Goal: Task Accomplishment & Management: Manage account settings

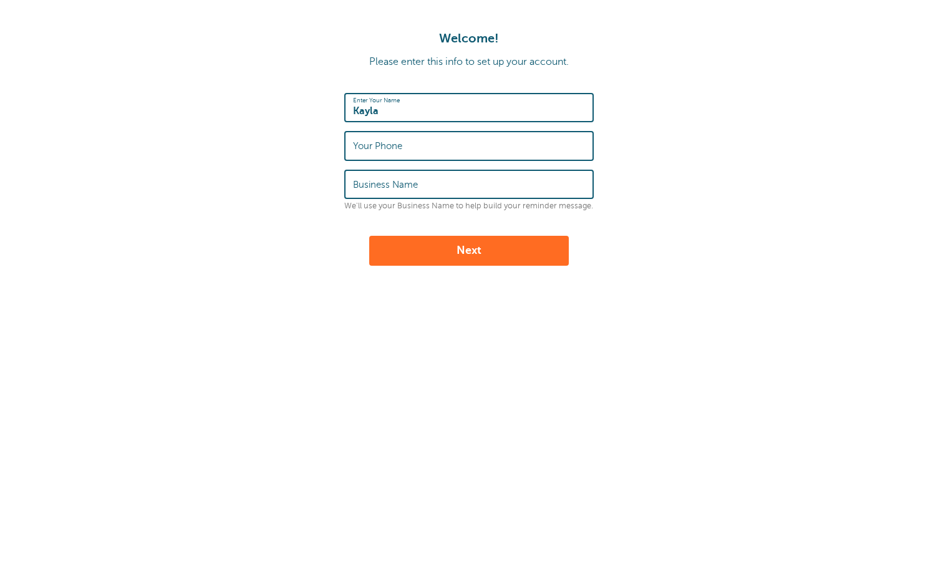
type input "Kayla"
type input "Havasu Air Duct Cleaning"
click at [430, 244] on button "Next" at bounding box center [469, 251] width 200 height 30
type input "9286422035"
click at [436, 255] on button "Next" at bounding box center [469, 251] width 200 height 30
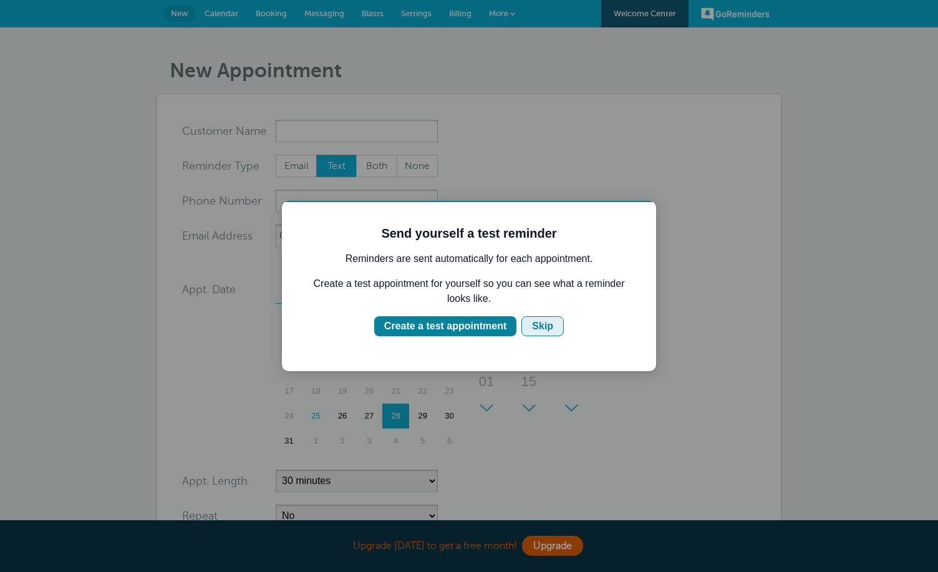
click at [546, 321] on div "Skip" at bounding box center [542, 326] width 21 height 15
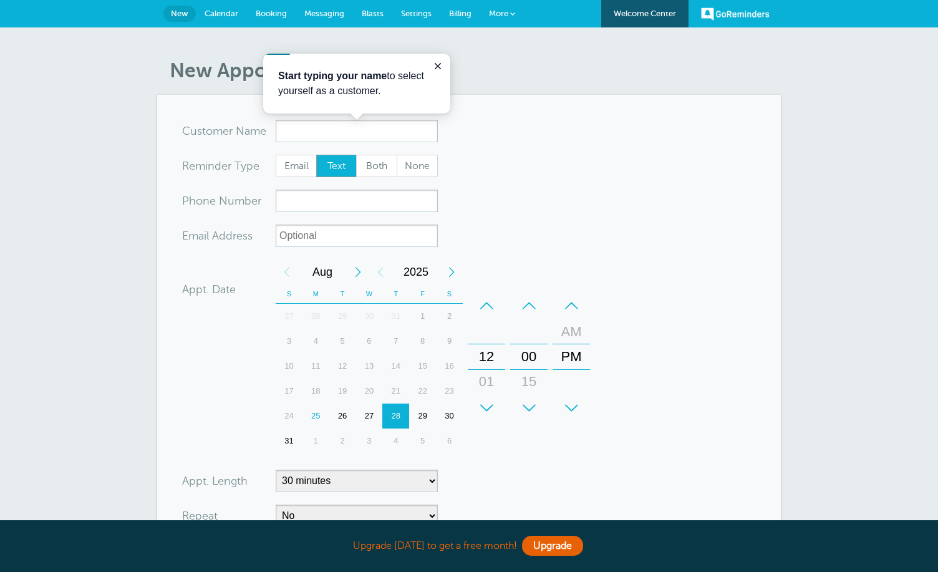
click at [711, 186] on form "You are creating a new customer. To use an existing customer select one from th…" at bounding box center [469, 375] width 574 height 511
click at [524, 130] on form "You are creating a new customer. To use an existing customer select one from th…" at bounding box center [469, 375] width 574 height 511
click at [431, 69] on button "Close guide" at bounding box center [437, 66] width 15 height 15
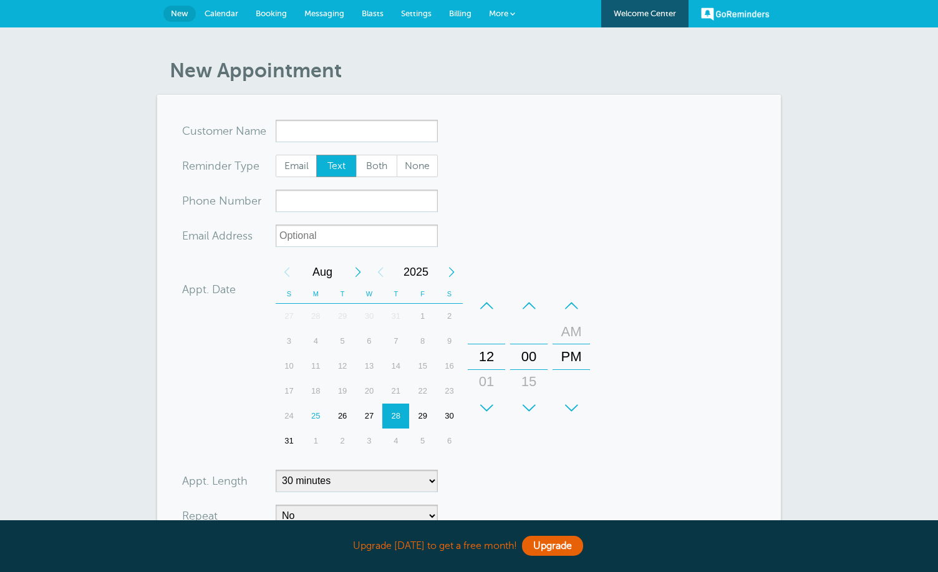
click at [223, 12] on span "Calendar" at bounding box center [221, 13] width 34 height 9
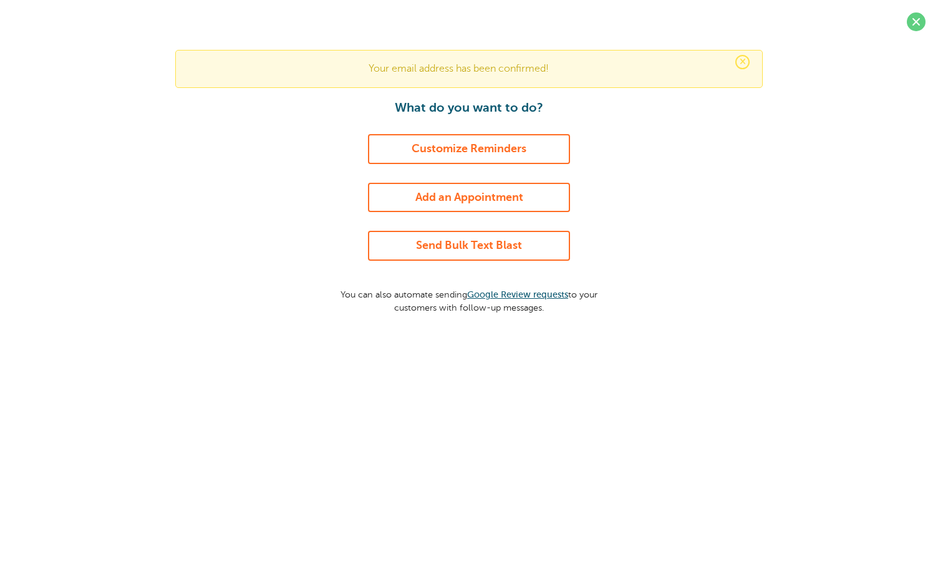
click at [515, 167] on div "What do you want to do? Customize Reminders Add an Appointment Send Bulk Text B…" at bounding box center [469, 206] width 281 height 213
click at [515, 159] on link "Customize Reminders" at bounding box center [469, 149] width 202 height 30
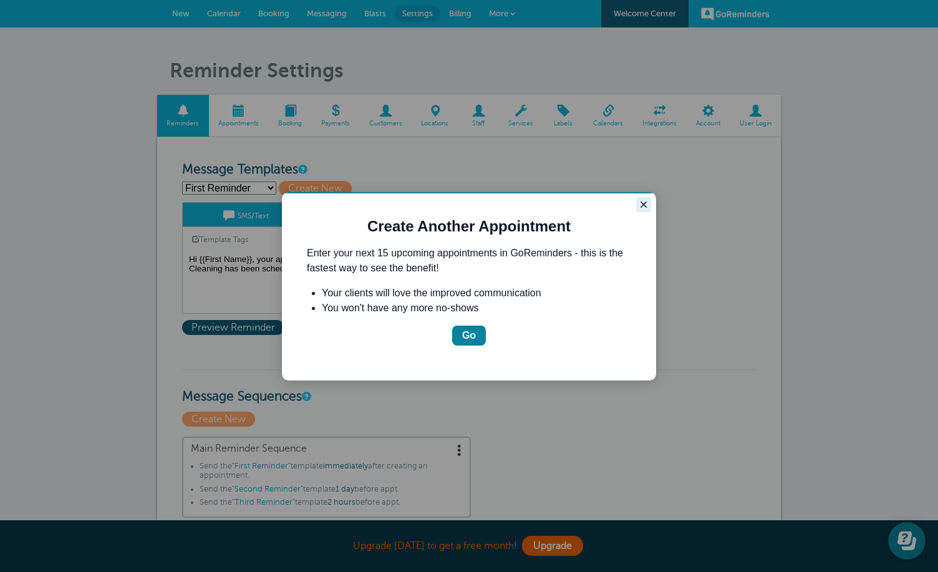
click at [645, 204] on icon "Close guide" at bounding box center [643, 205] width 10 height 10
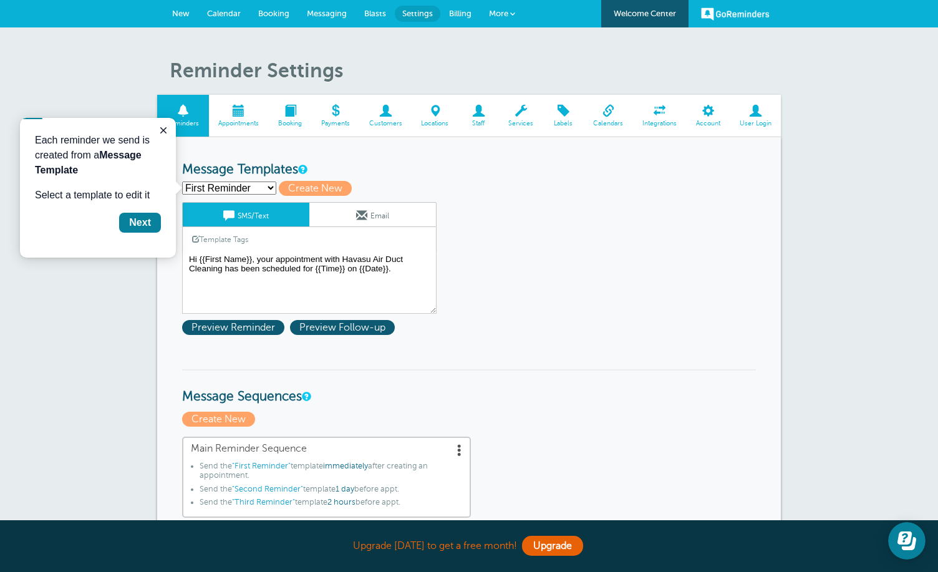
click at [386, 108] on span at bounding box center [385, 111] width 52 height 12
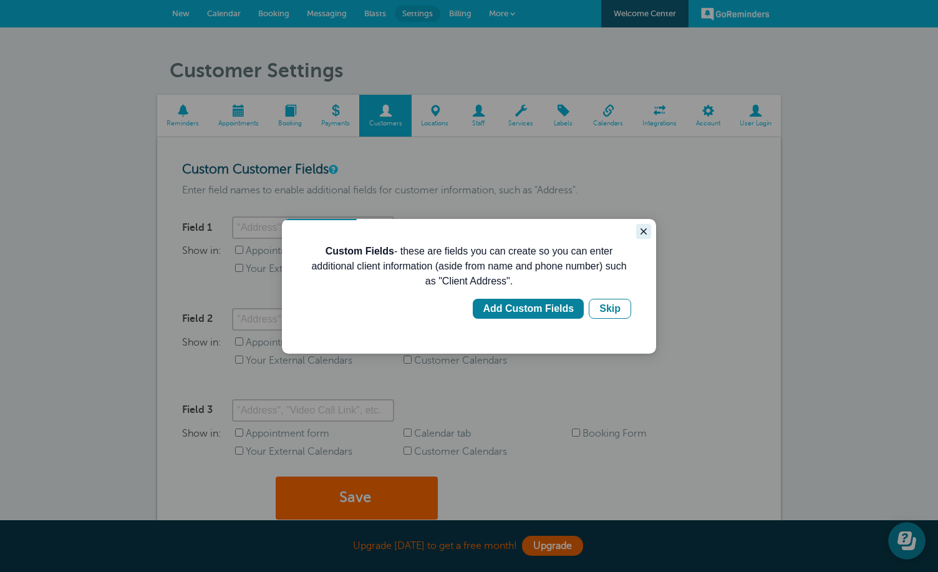
click at [644, 226] on button "Close guide" at bounding box center [643, 231] width 15 height 15
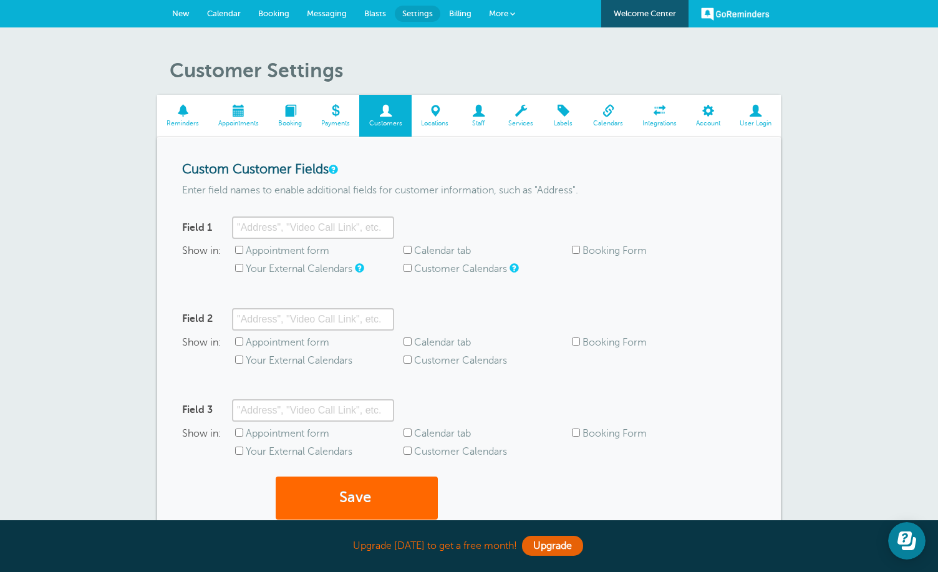
click at [168, 122] on span "Reminders" at bounding box center [182, 123] width 39 height 7
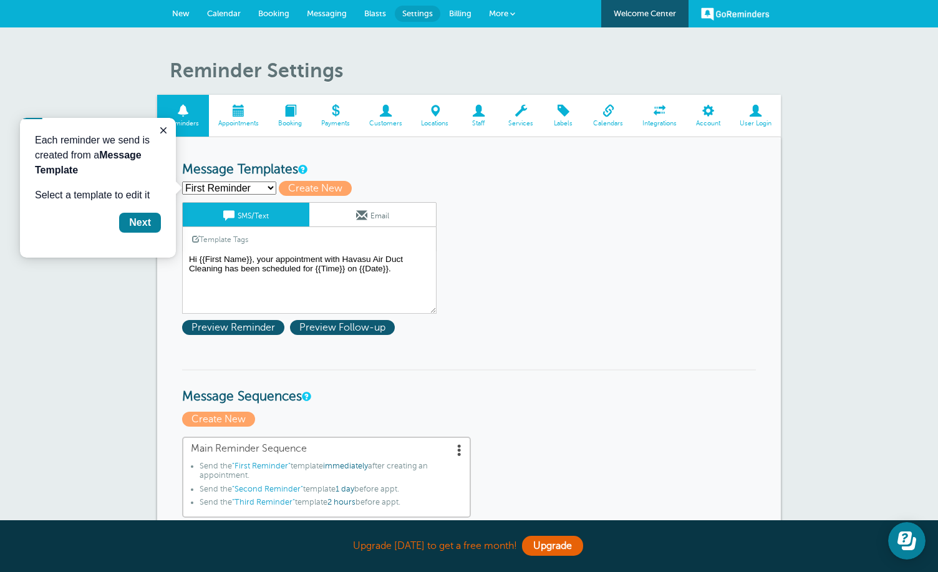
click at [368, 208] on link "Email" at bounding box center [372, 215] width 127 height 24
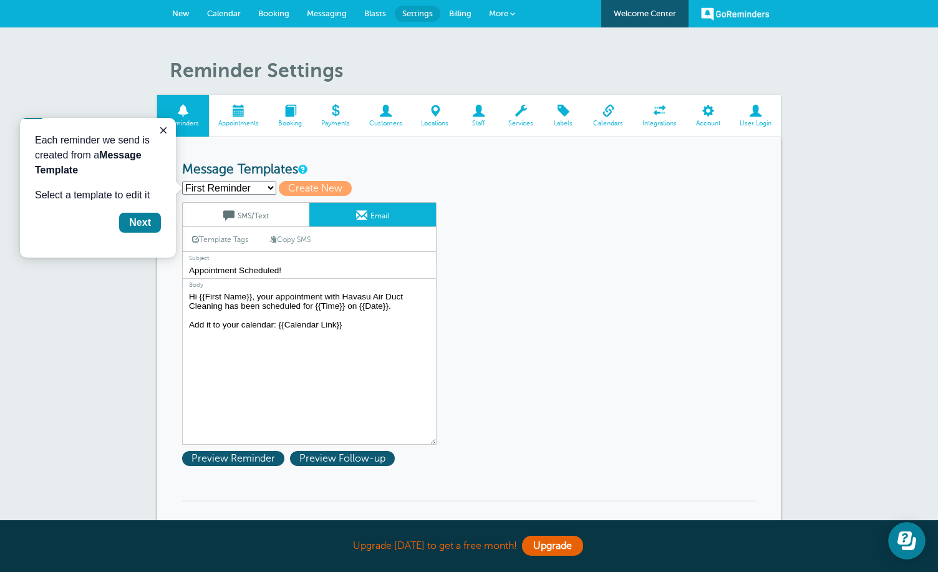
click at [284, 209] on link "SMS/Text" at bounding box center [246, 215] width 127 height 24
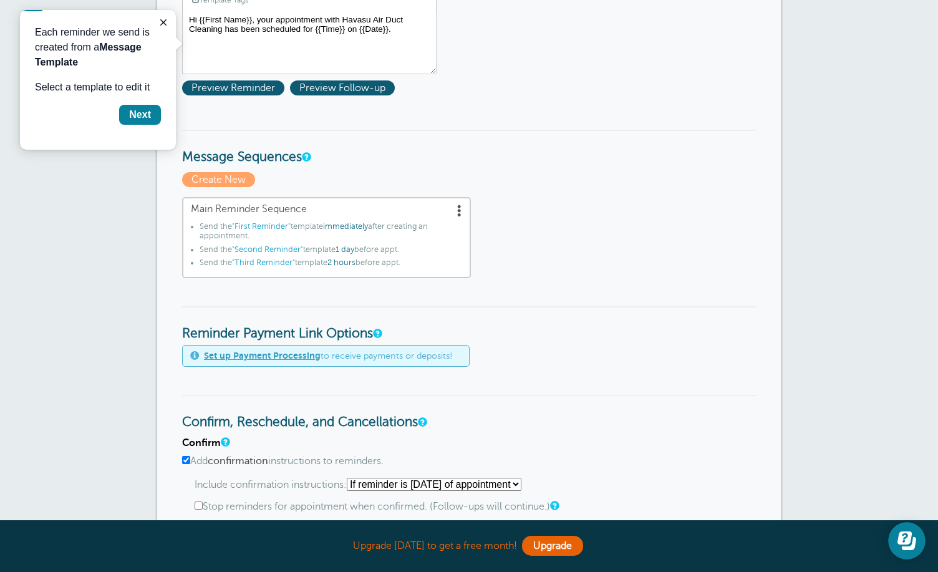
scroll to position [416, 0]
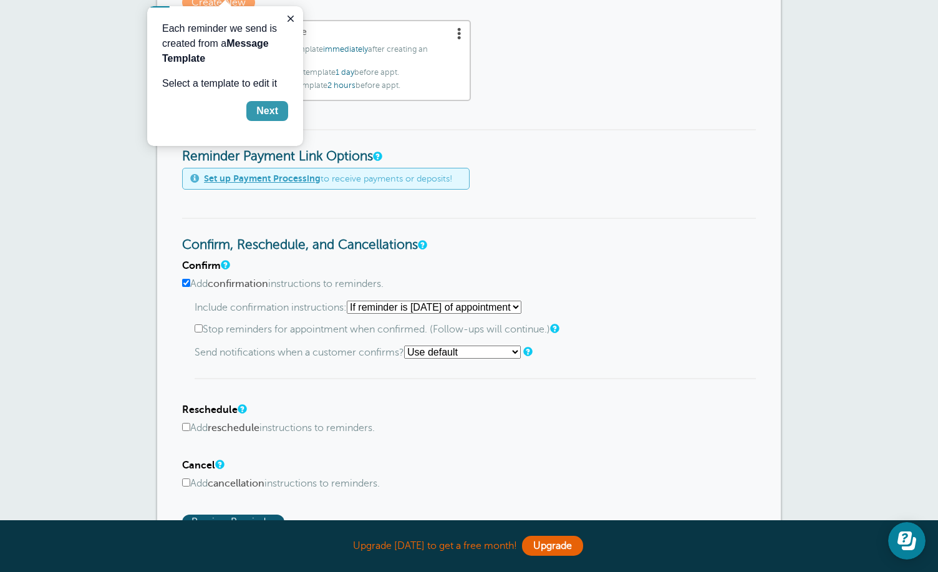
click at [274, 113] on div "Next" at bounding box center [267, 110] width 22 height 15
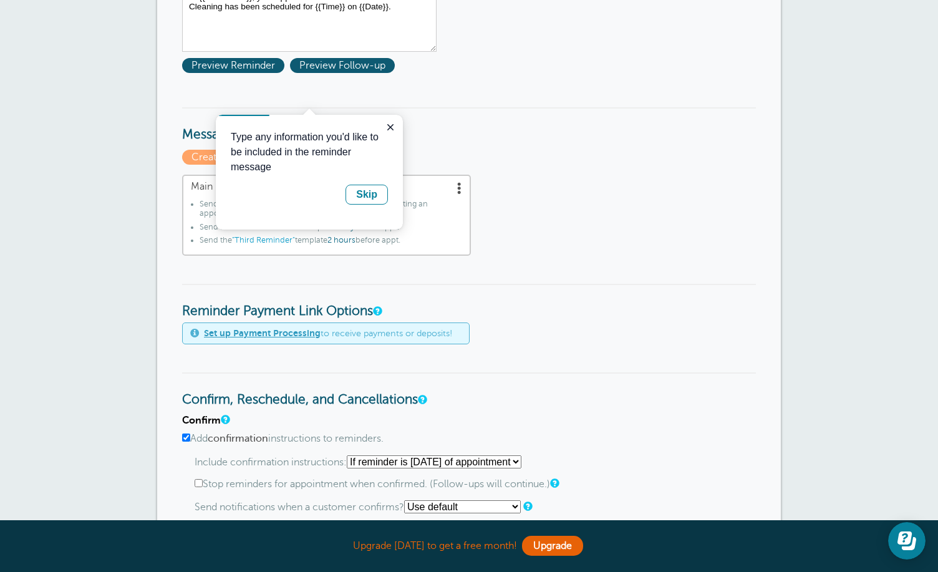
scroll to position [201, 0]
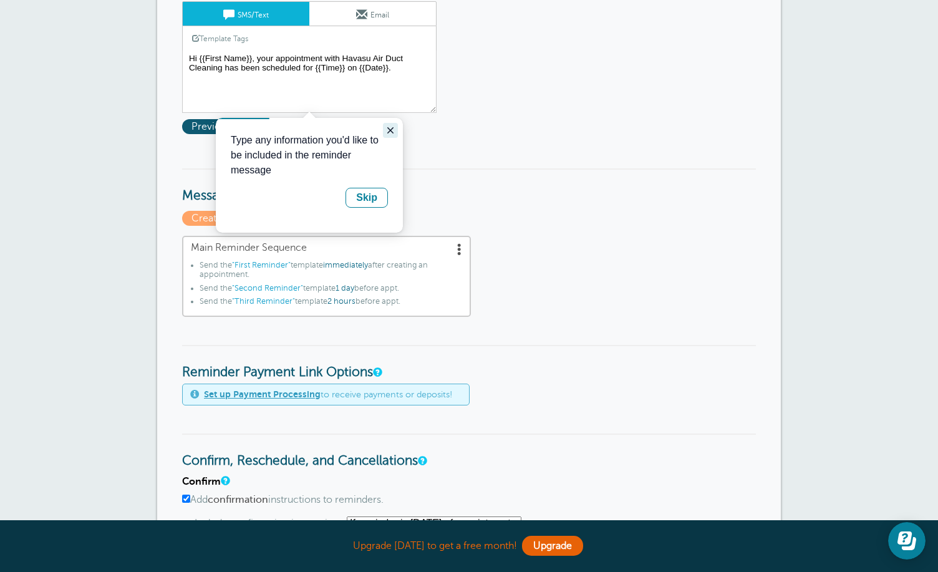
click at [389, 126] on icon "Close guide" at bounding box center [390, 130] width 10 height 10
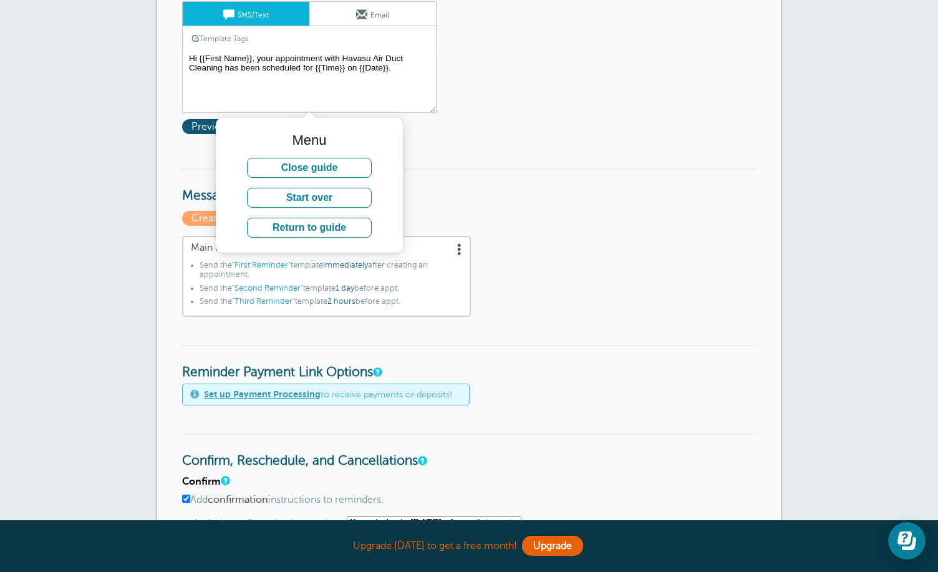
click at [389, 129] on div "Menu Close guide Start over Return to guide" at bounding box center [309, 185] width 187 height 135
click at [341, 160] on button "Close guide" at bounding box center [309, 168] width 125 height 20
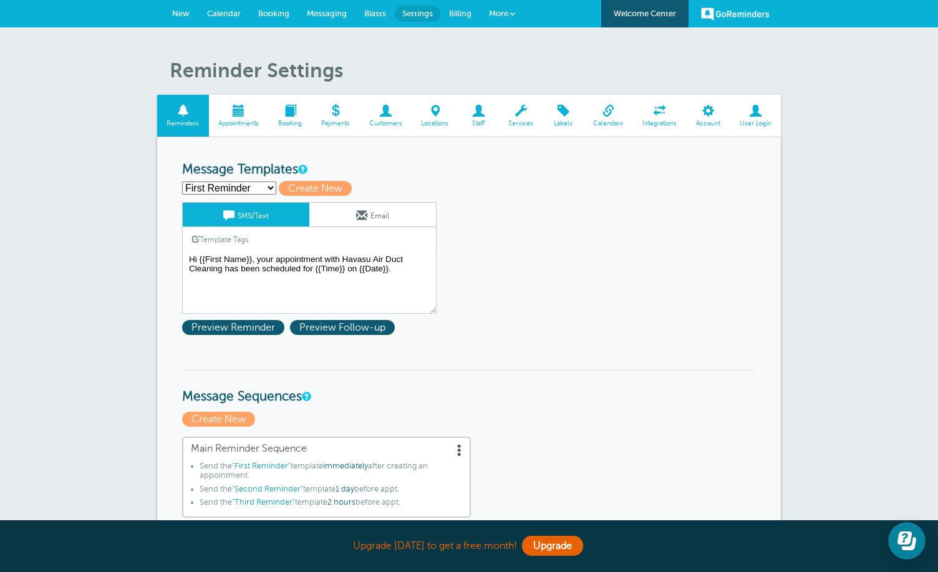
scroll to position [0, 0]
select select
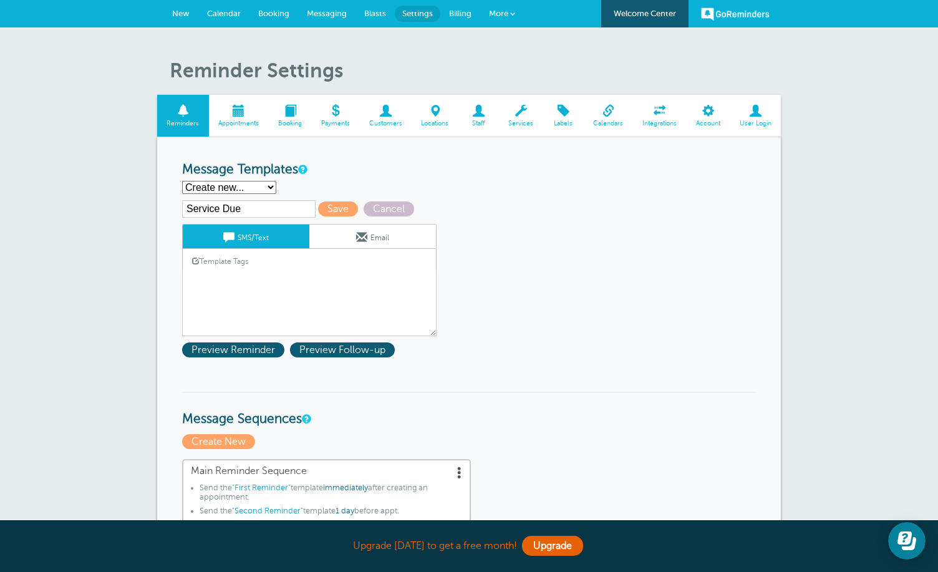
type input "Service Due"
click at [233, 116] on span at bounding box center [239, 111] width 60 height 12
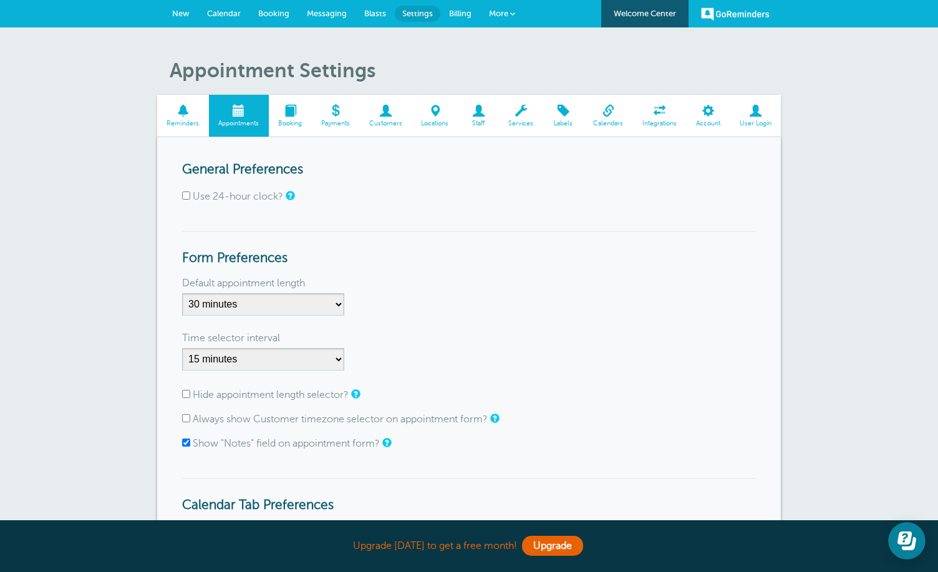
click at [281, 121] on span "Booking" at bounding box center [290, 123] width 31 height 7
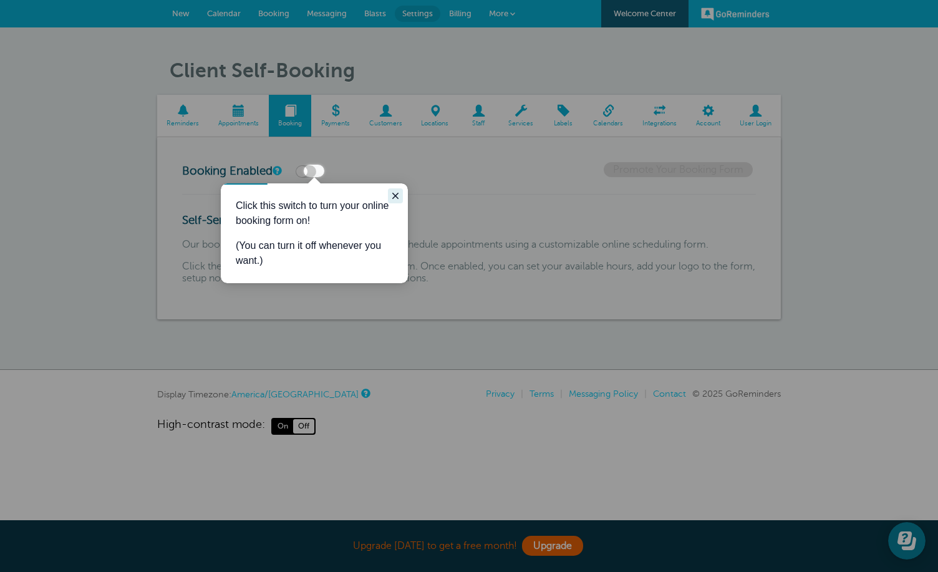
click at [398, 191] on icon "Close guide" at bounding box center [395, 196] width 10 height 10
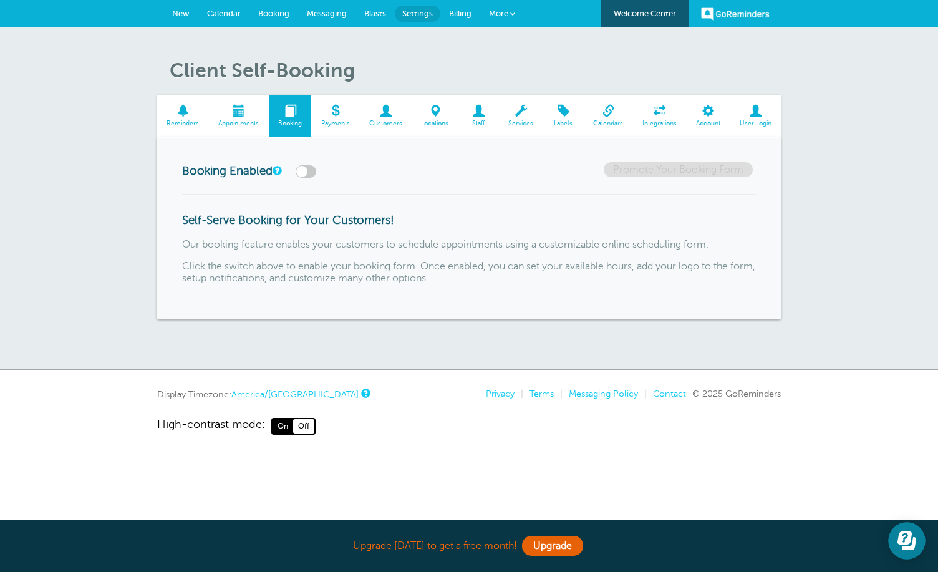
click at [312, 168] on label at bounding box center [306, 171] width 21 height 12
click at [0, 0] on input "checkbox" at bounding box center [0, 0] width 0 height 0
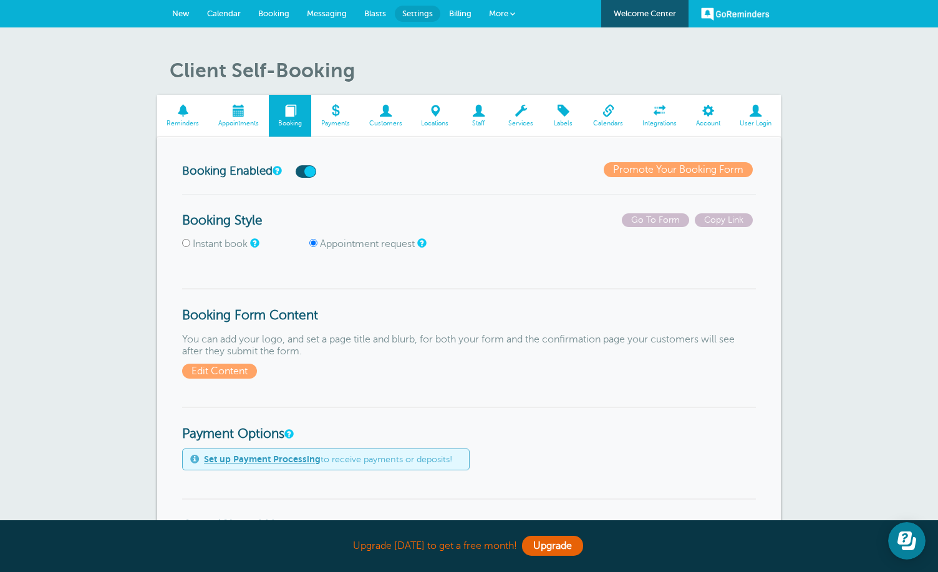
click at [514, 117] on span at bounding box center [521, 111] width 44 height 12
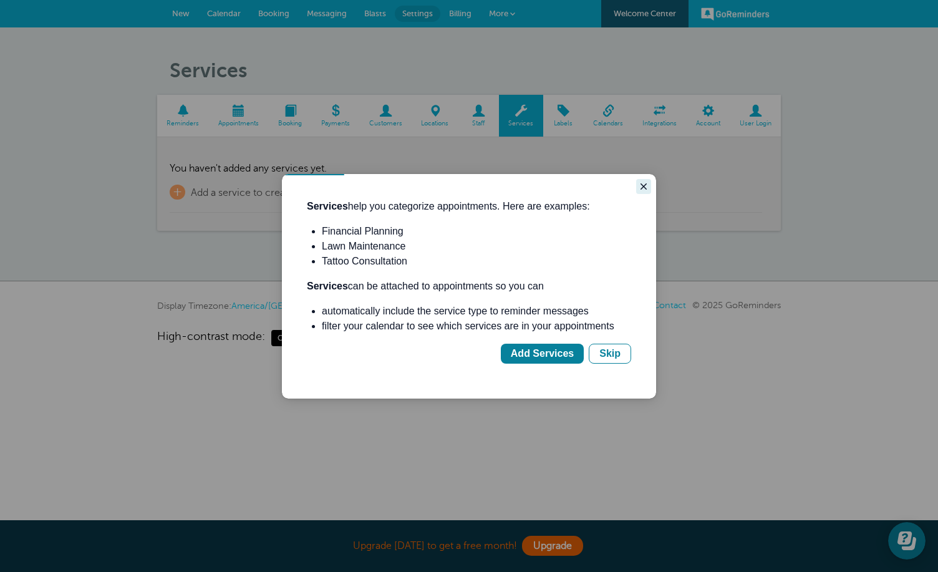
click at [644, 183] on icon "Close guide" at bounding box center [643, 186] width 10 height 10
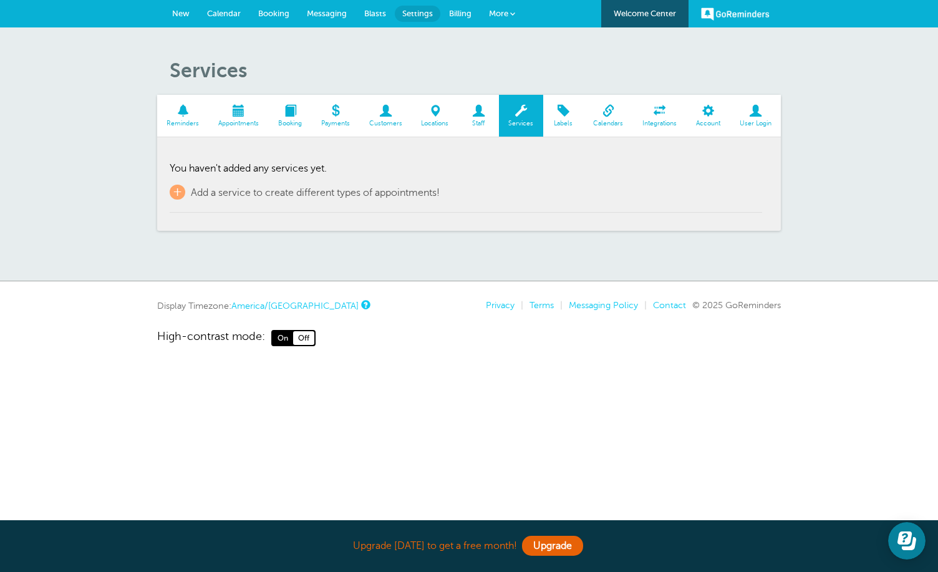
click at [471, 122] on span "Staff" at bounding box center [478, 123] width 28 height 7
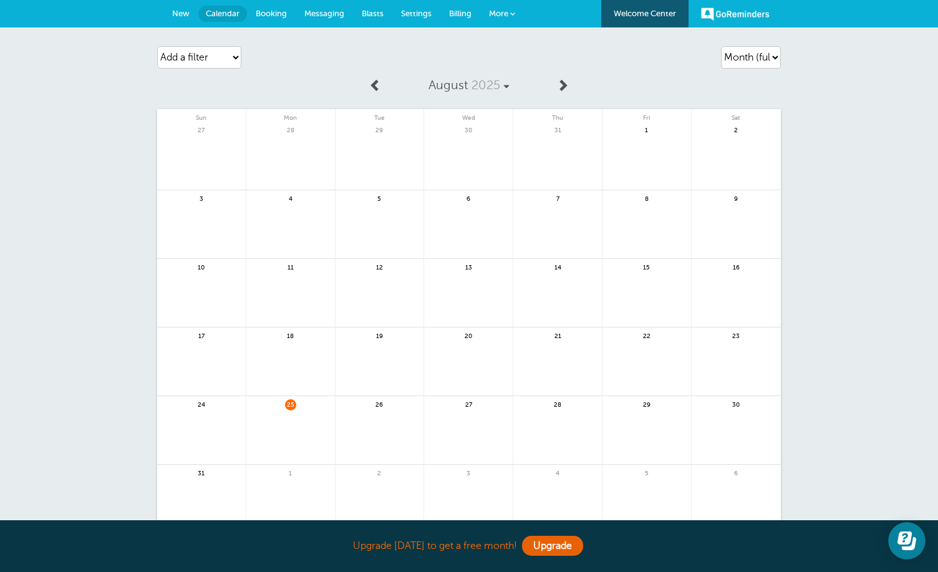
click at [272, 14] on span "Booking" at bounding box center [271, 13] width 31 height 9
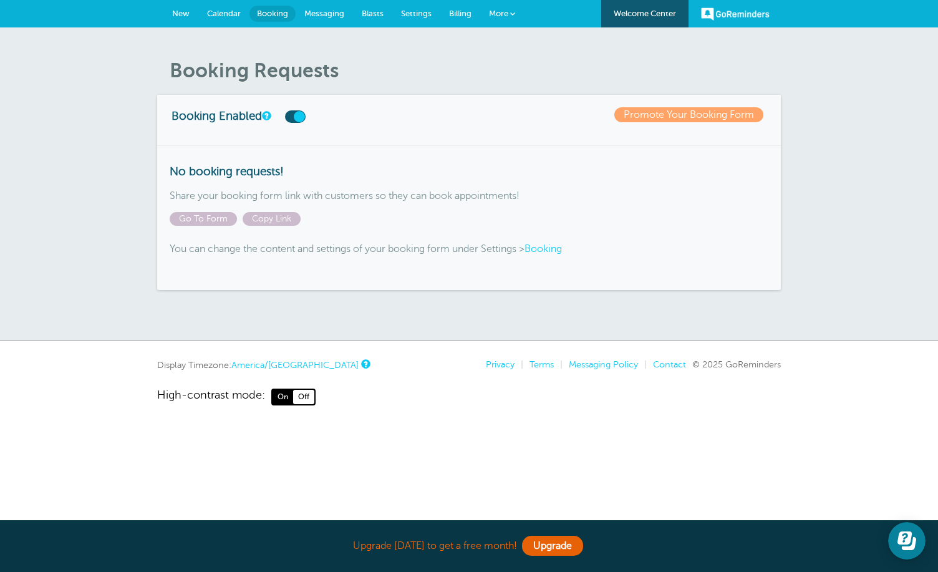
click at [520, 11] on link "More" at bounding box center [502, 14] width 44 height 28
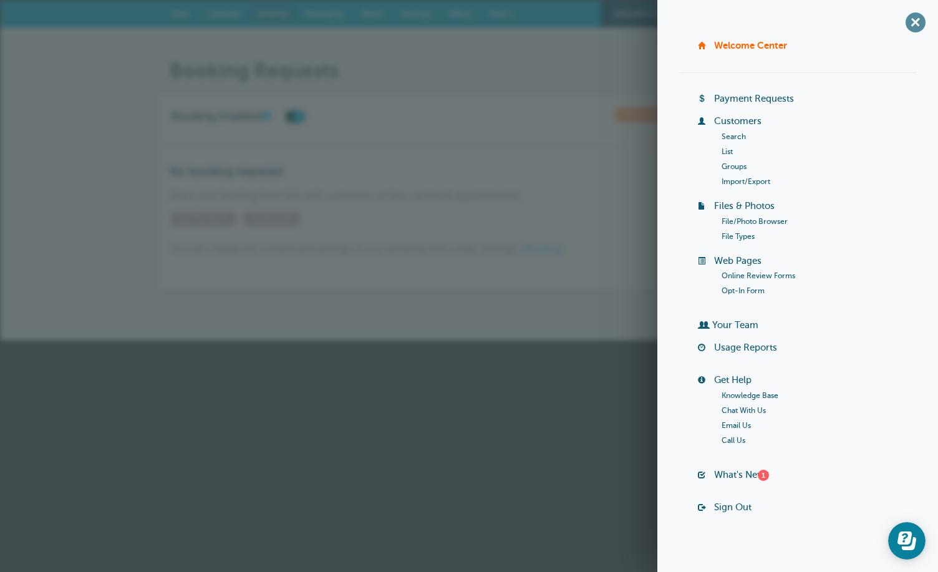
click at [920, 24] on span "+" at bounding box center [915, 22] width 28 height 28
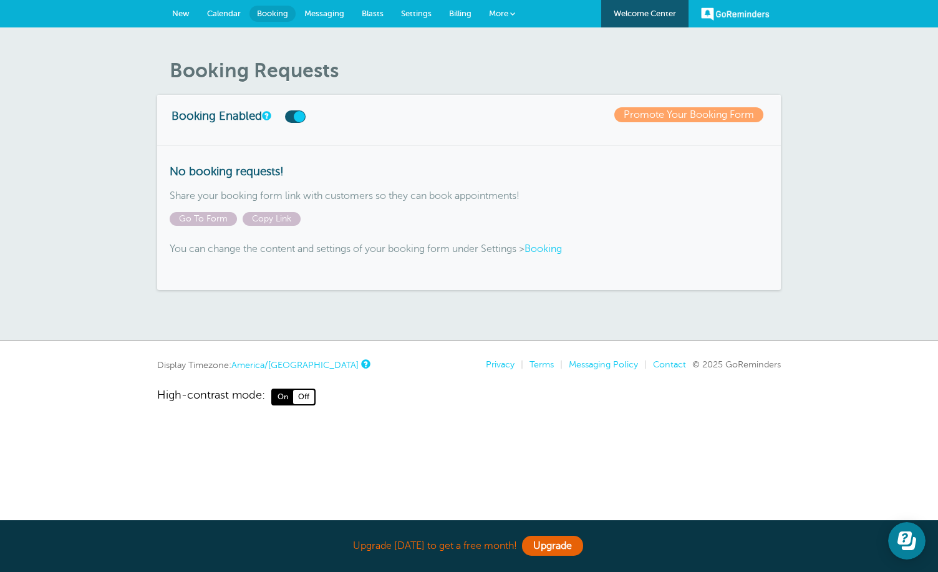
click at [506, 138] on div "Booking Enabled Promote Your Booking Form" at bounding box center [468, 120] width 623 height 50
click at [645, 8] on link "Welcome Center" at bounding box center [644, 13] width 87 height 27
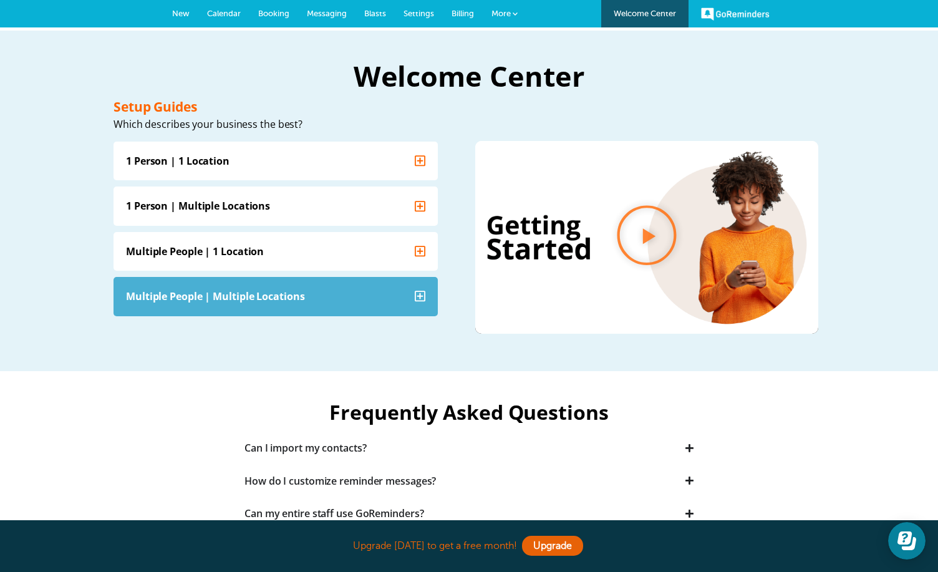
click at [412, 295] on summary "Multiple People | Multiple Locations" at bounding box center [275, 295] width 324 height 39
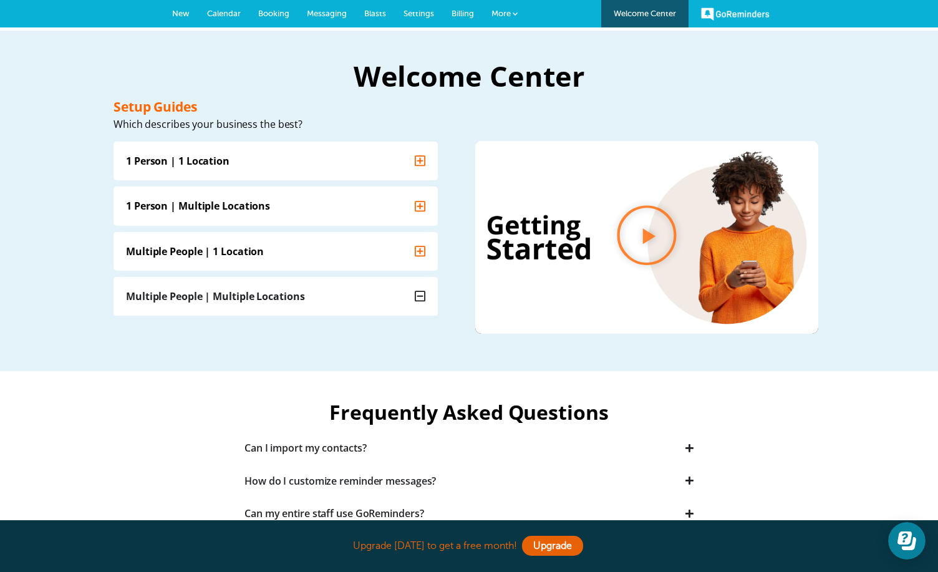
click at [412, 295] on summary "Multiple People | Multiple Locations" at bounding box center [275, 295] width 324 height 39
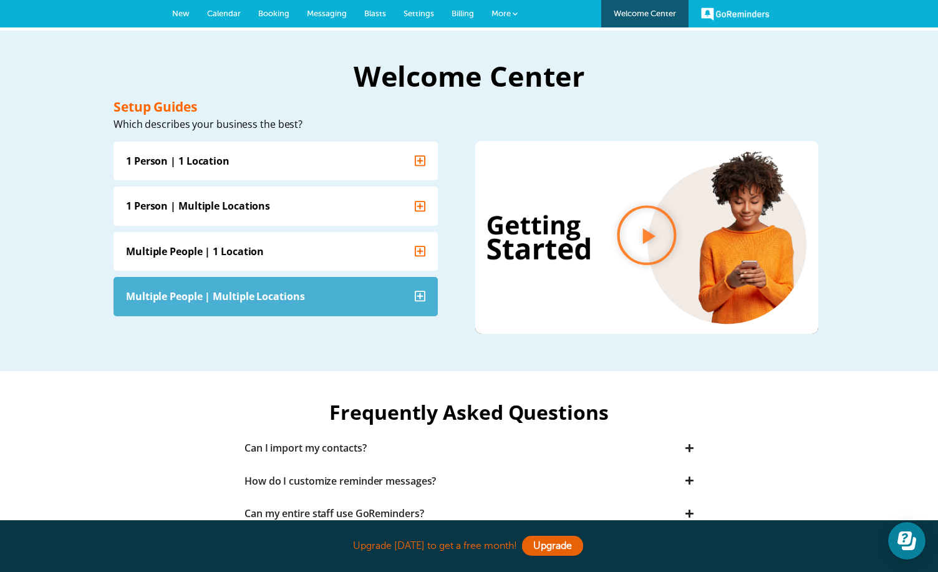
click at [412, 295] on summary "Multiple People | Multiple Locations" at bounding box center [275, 295] width 324 height 39
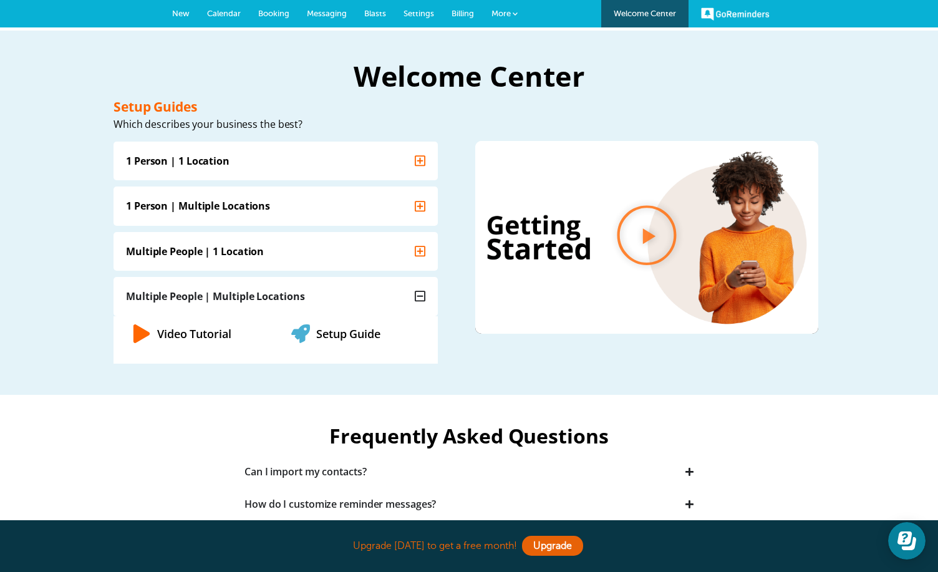
click at [515, 64] on h2 "Welcome Center" at bounding box center [468, 75] width 711 height 28
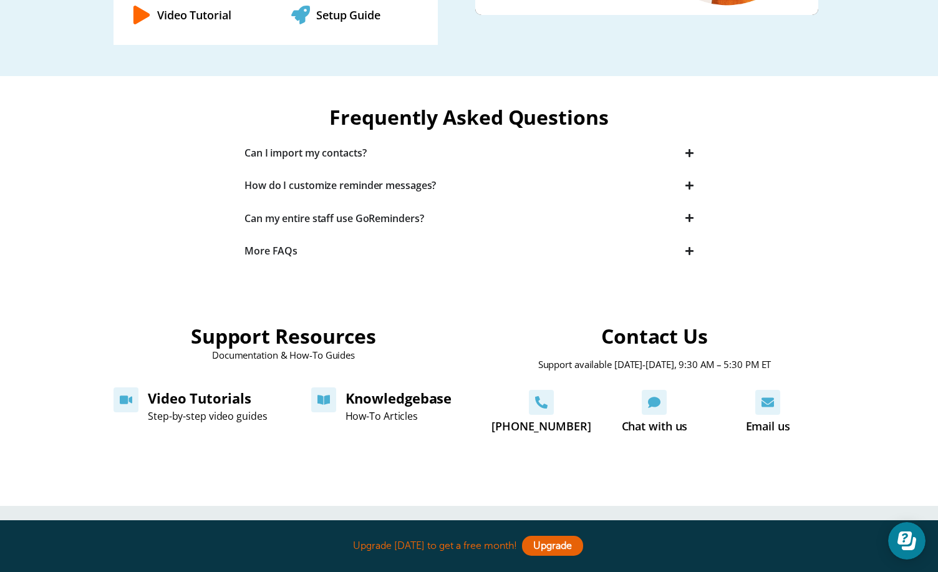
scroll to position [320, 0]
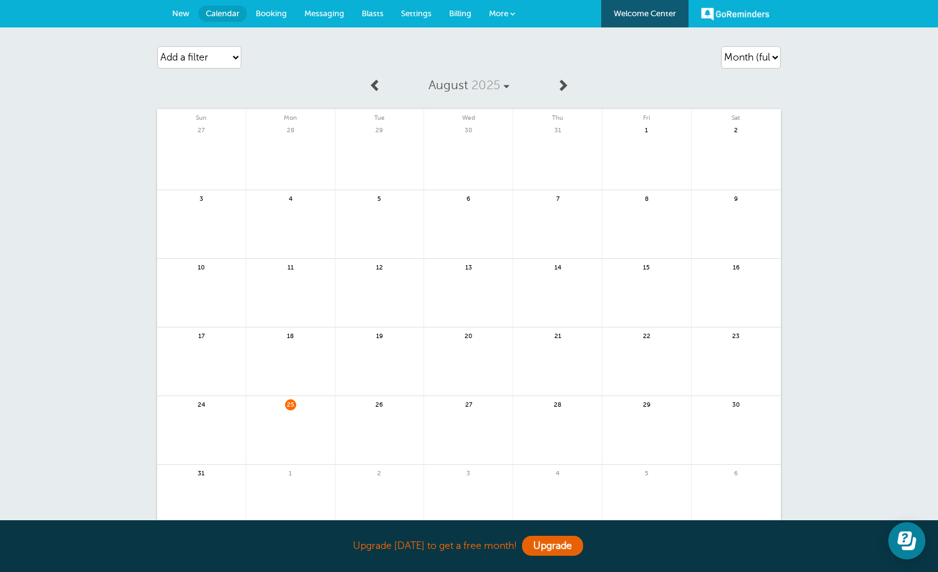
click at [184, 16] on span "New" at bounding box center [180, 13] width 17 height 9
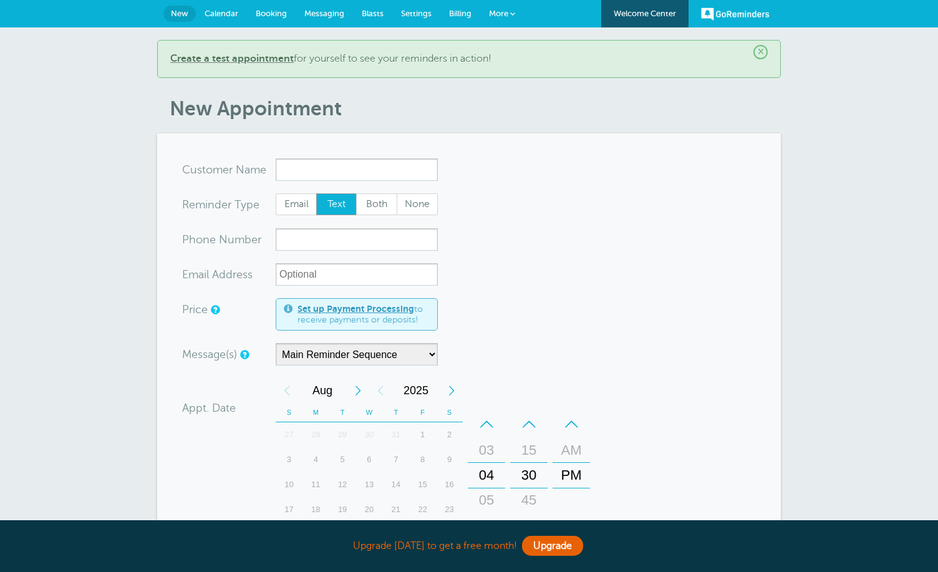
click at [229, 12] on span "Calendar" at bounding box center [221, 13] width 34 height 9
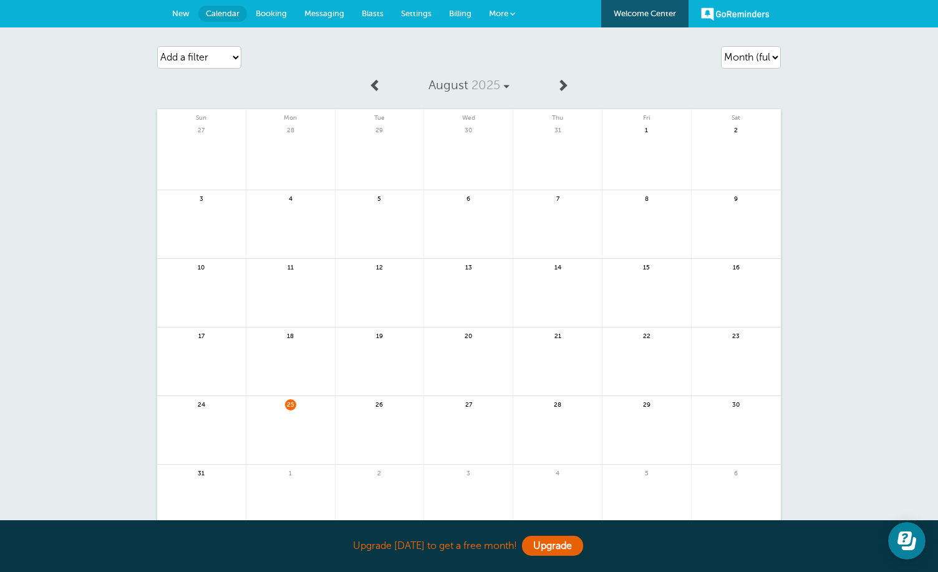
click at [273, 16] on span "Booking" at bounding box center [271, 13] width 31 height 9
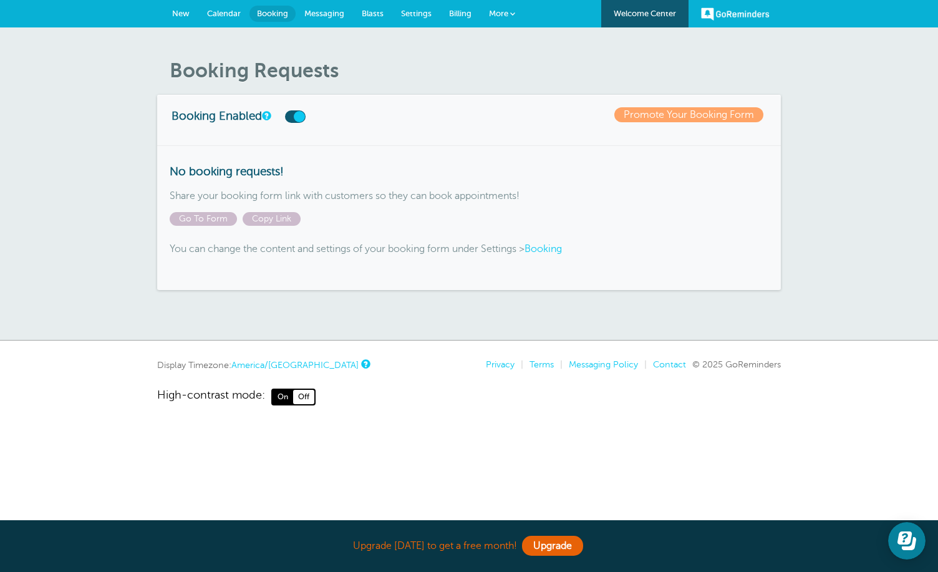
click at [333, 14] on span "Messaging" at bounding box center [324, 13] width 40 height 9
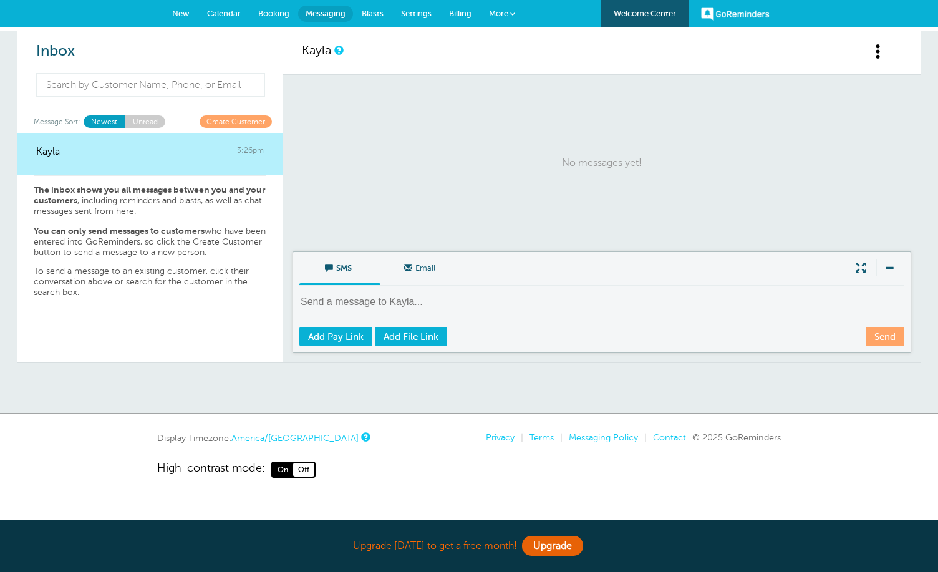
click at [372, 14] on span "Blasts" at bounding box center [373, 13] width 22 height 9
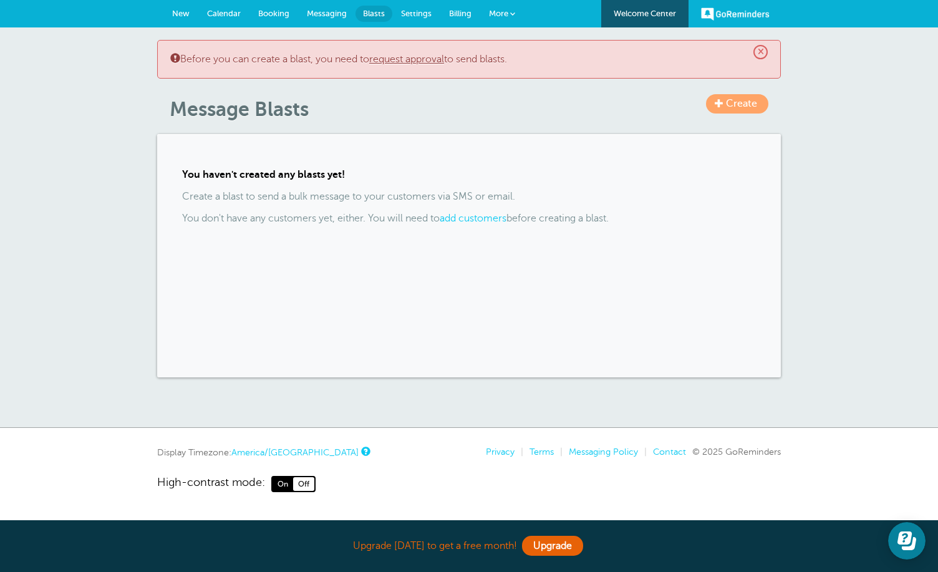
click at [417, 14] on span "Settings" at bounding box center [416, 13] width 31 height 9
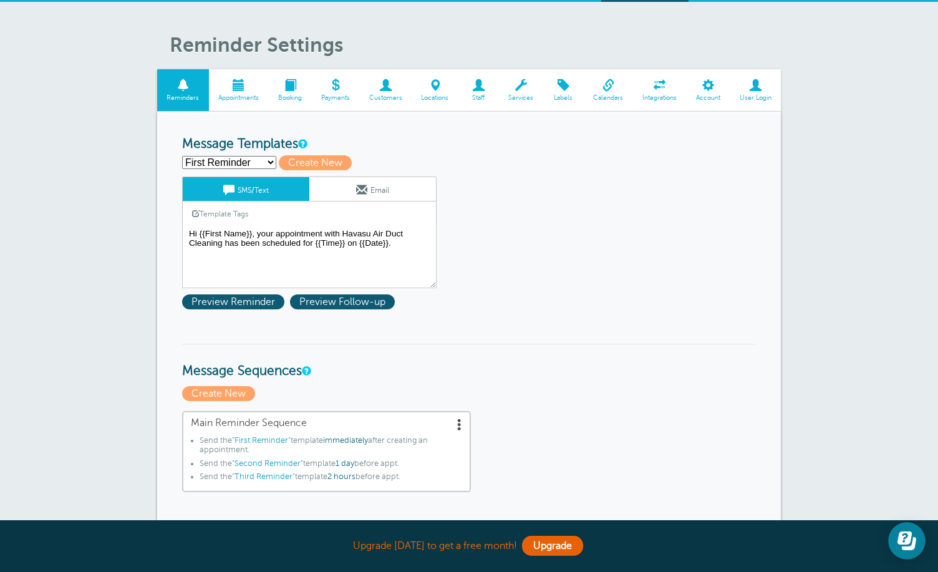
click at [228, 95] on span "Appointments" at bounding box center [238, 97] width 47 height 7
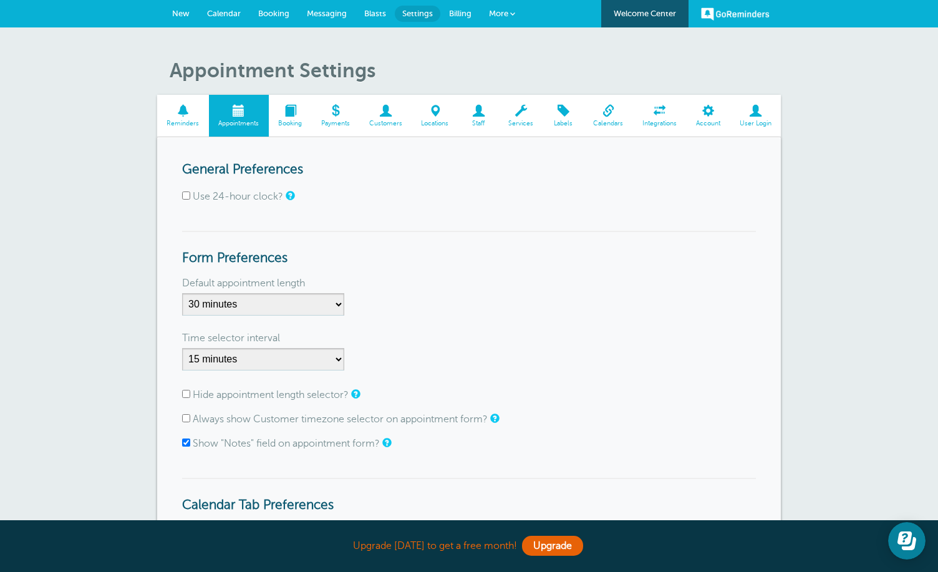
click at [295, 118] on link "Booking" at bounding box center [290, 116] width 43 height 42
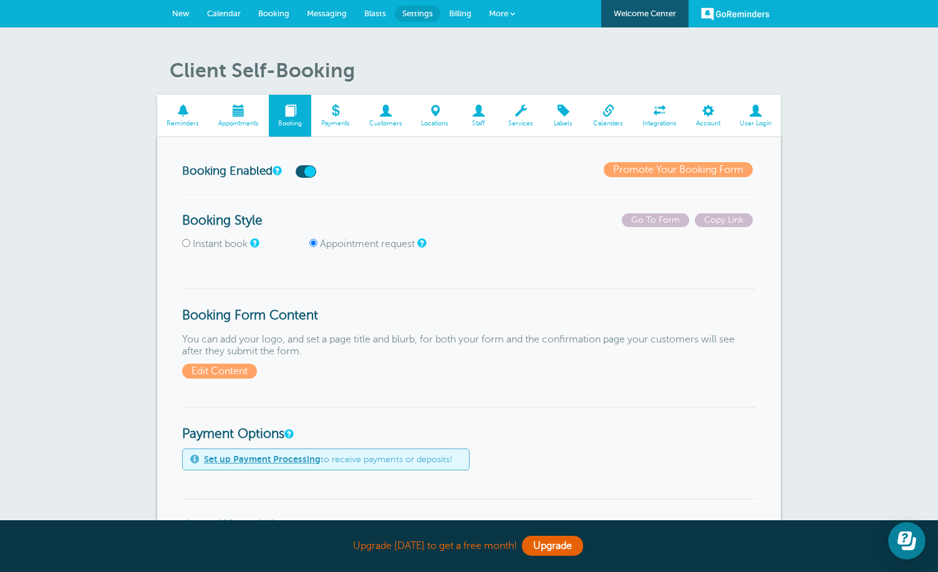
click at [471, 102] on link "Staff" at bounding box center [478, 116] width 41 height 42
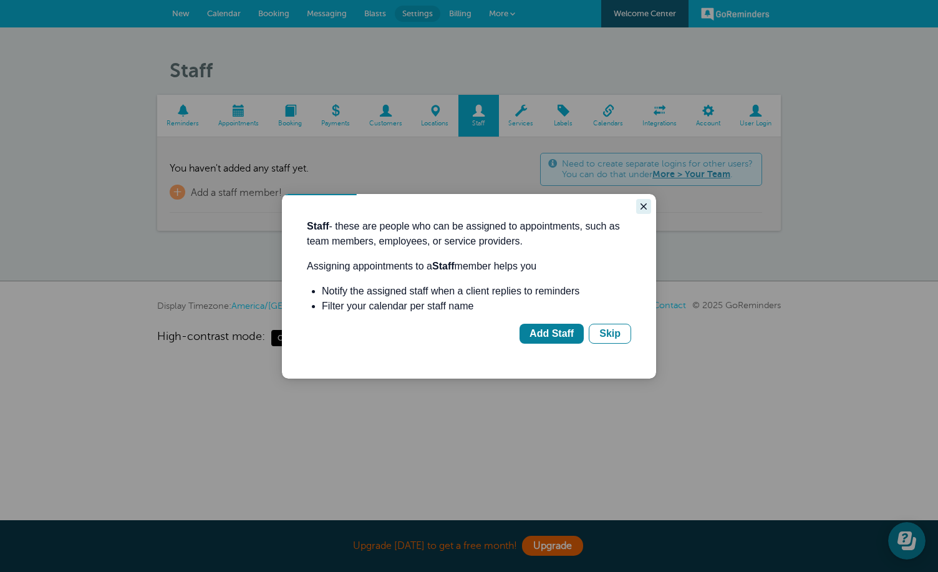
click at [645, 203] on icon "Close guide" at bounding box center [643, 206] width 10 height 10
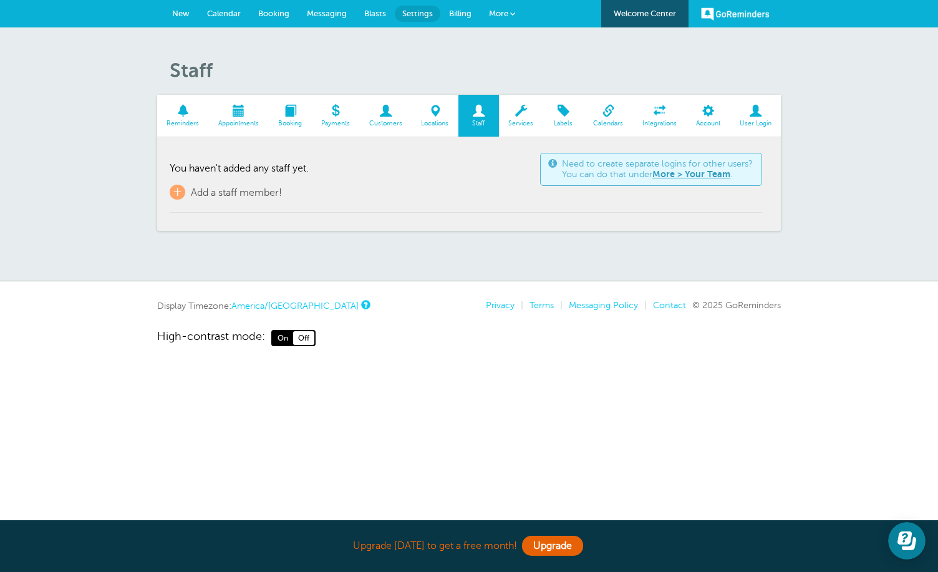
click at [236, 110] on span at bounding box center [239, 111] width 60 height 12
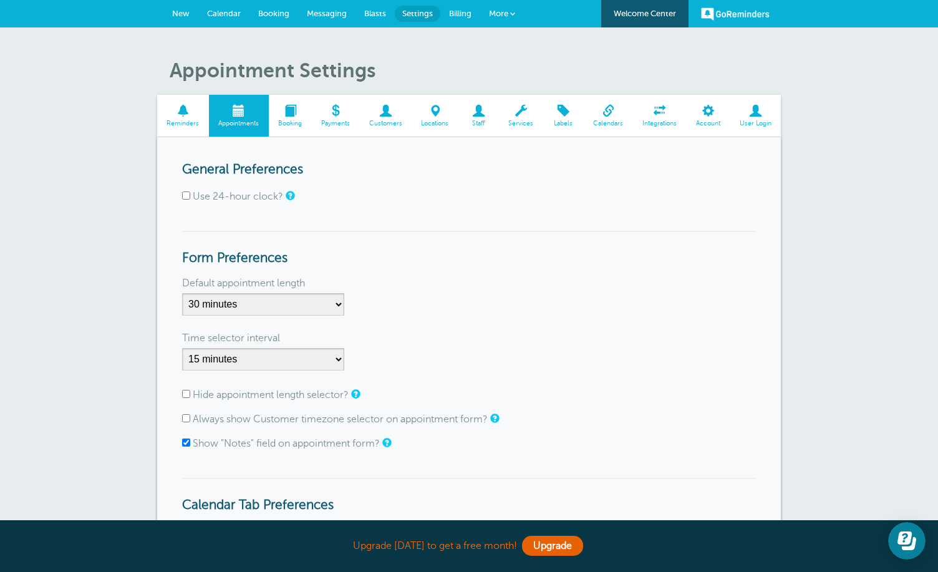
click at [297, 123] on span "Booking" at bounding box center [290, 123] width 31 height 7
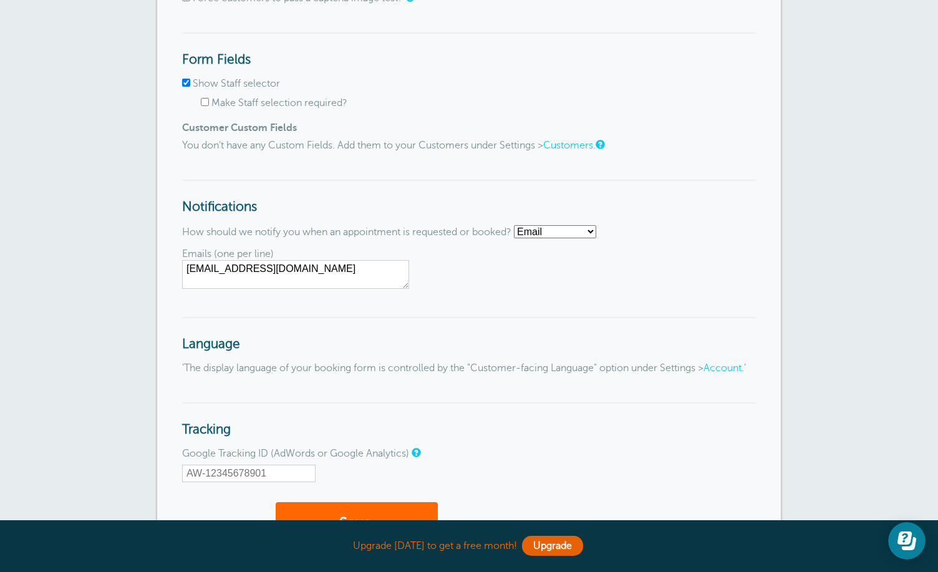
scroll to position [1213, 0]
